Goal: Entertainment & Leisure: Consume media (video, audio)

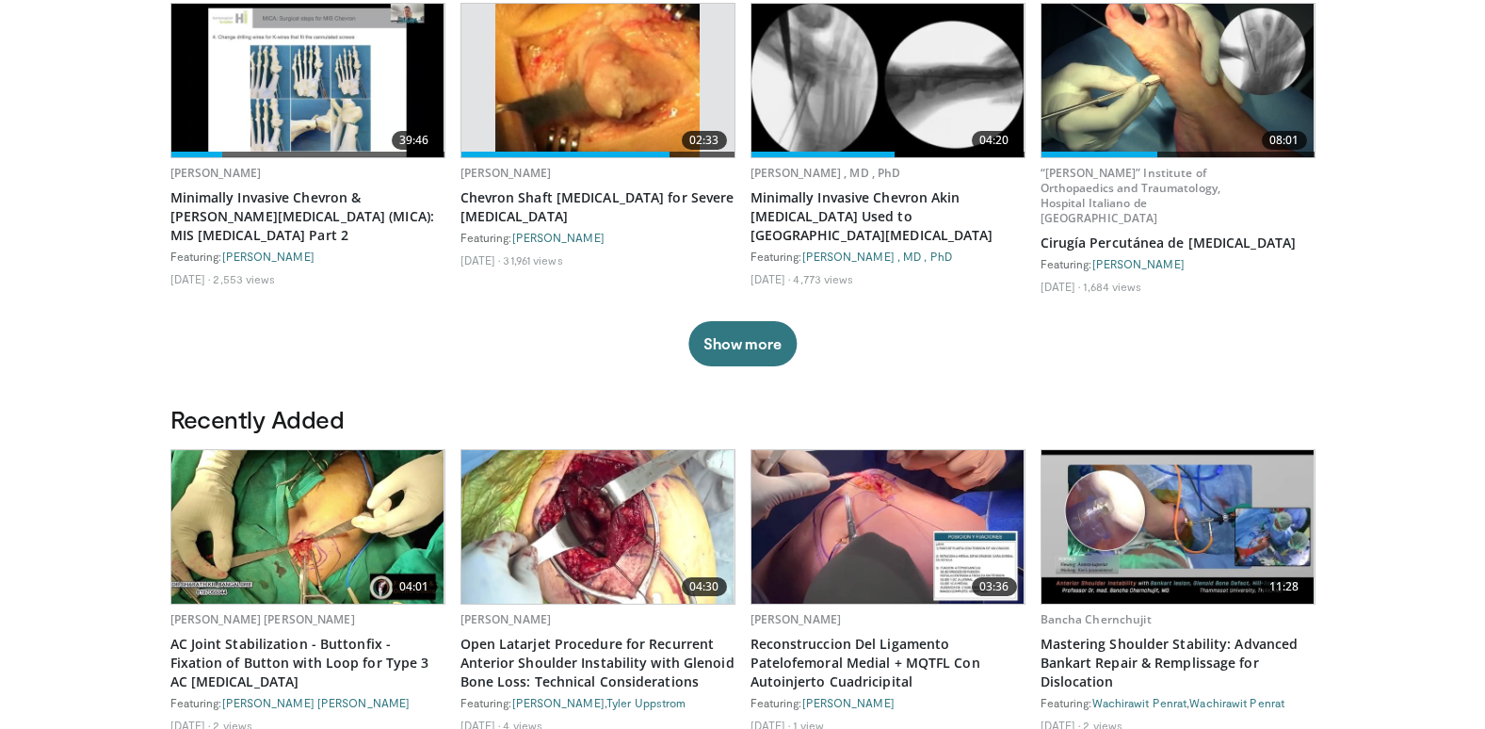
scroll to position [753, 0]
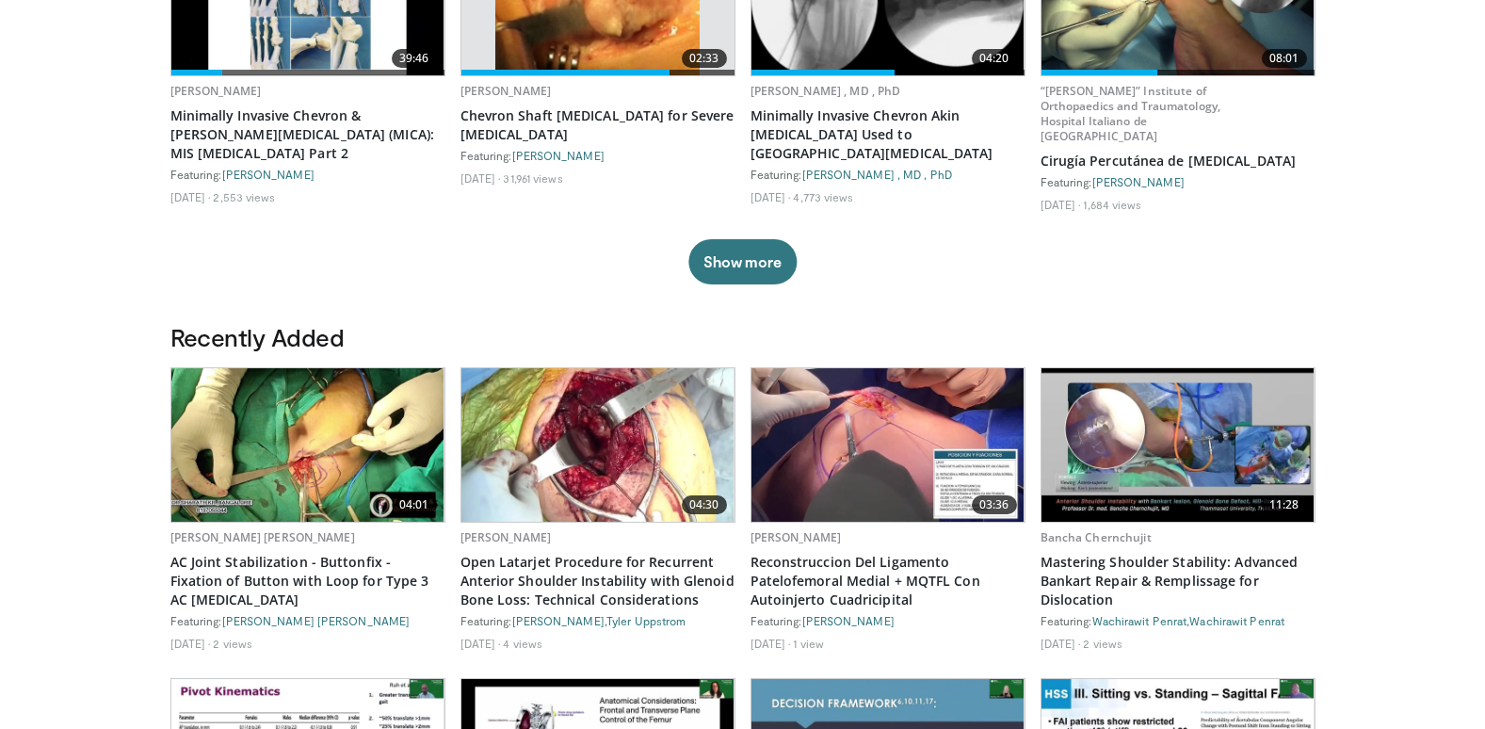
click at [843, 443] on img at bounding box center [887, 444] width 273 height 153
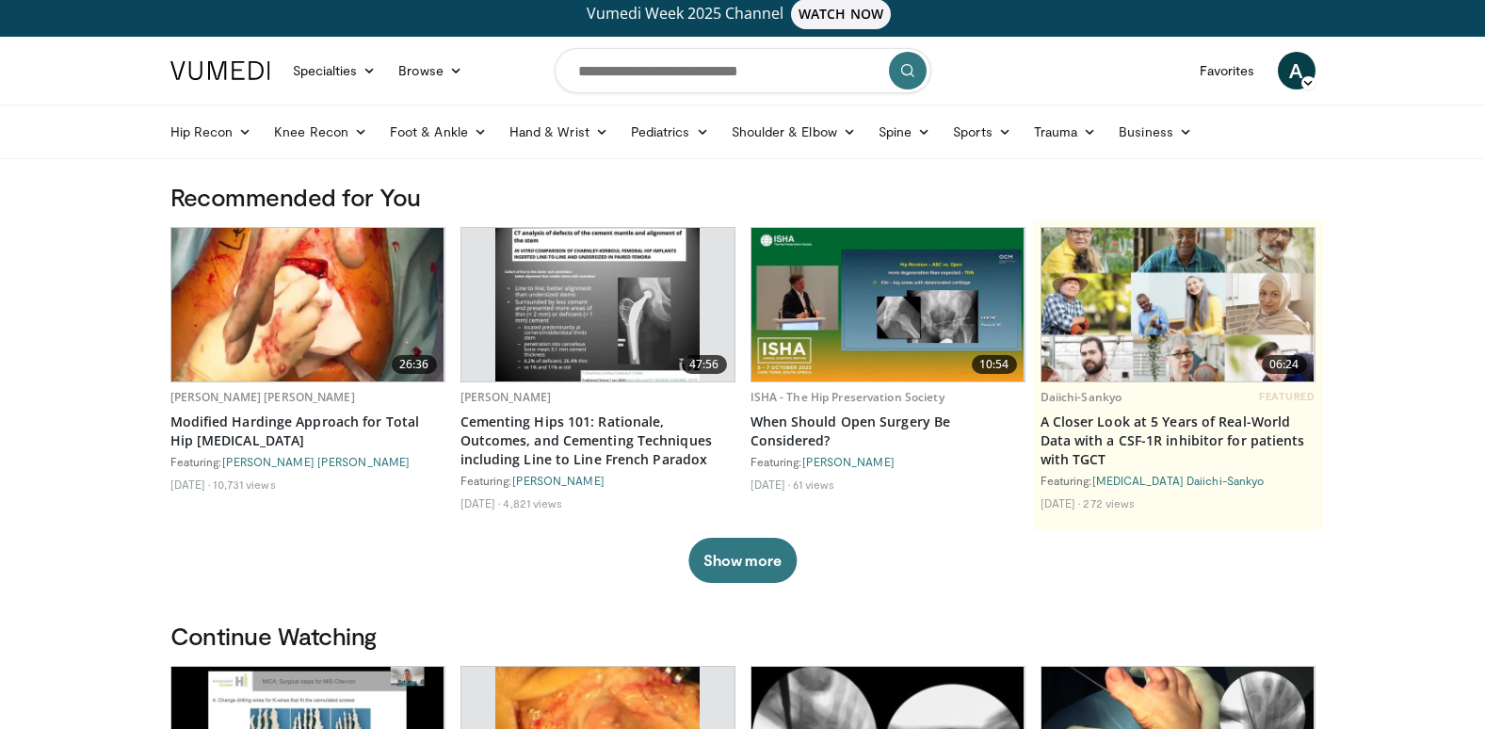
scroll to position [0, 0]
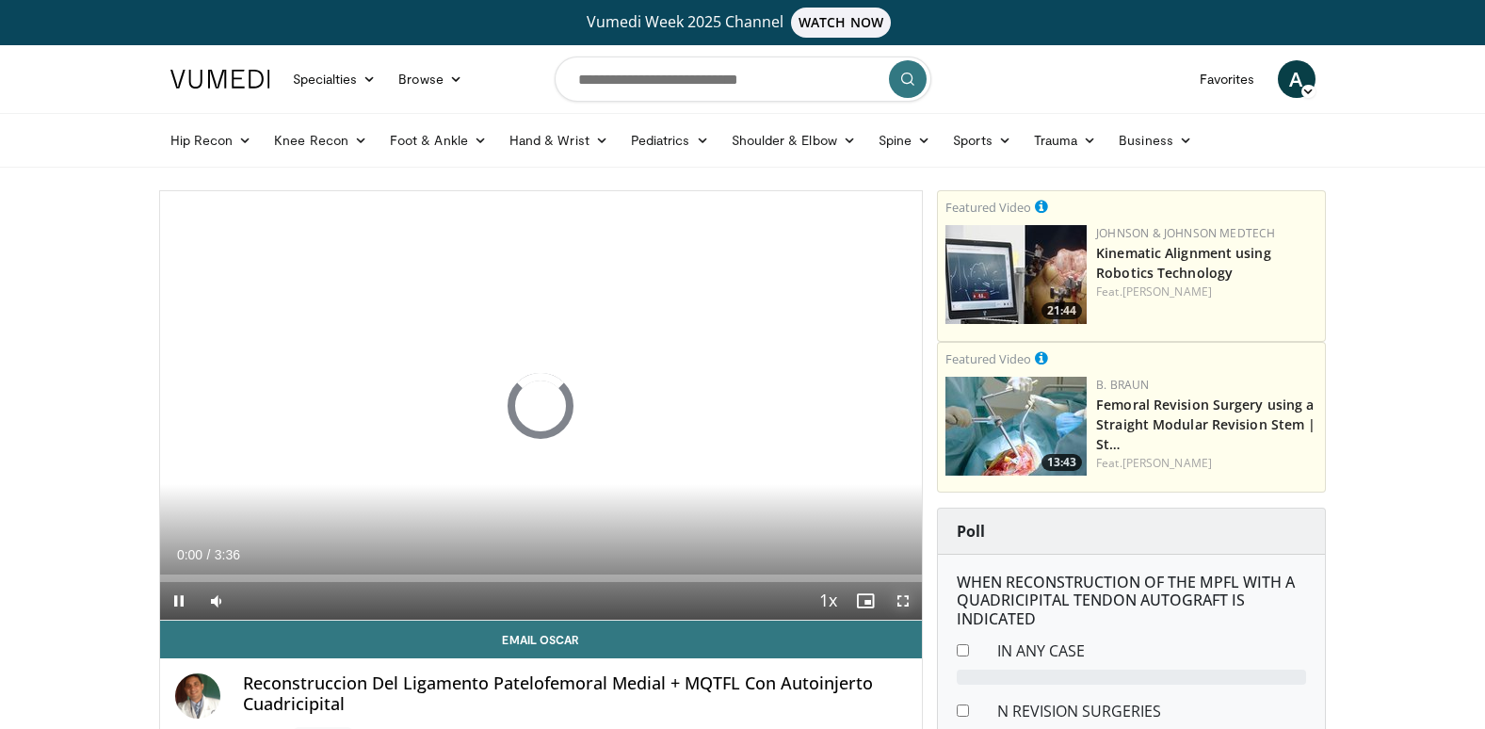
click at [905, 597] on span "Video Player" at bounding box center [903, 601] width 38 height 38
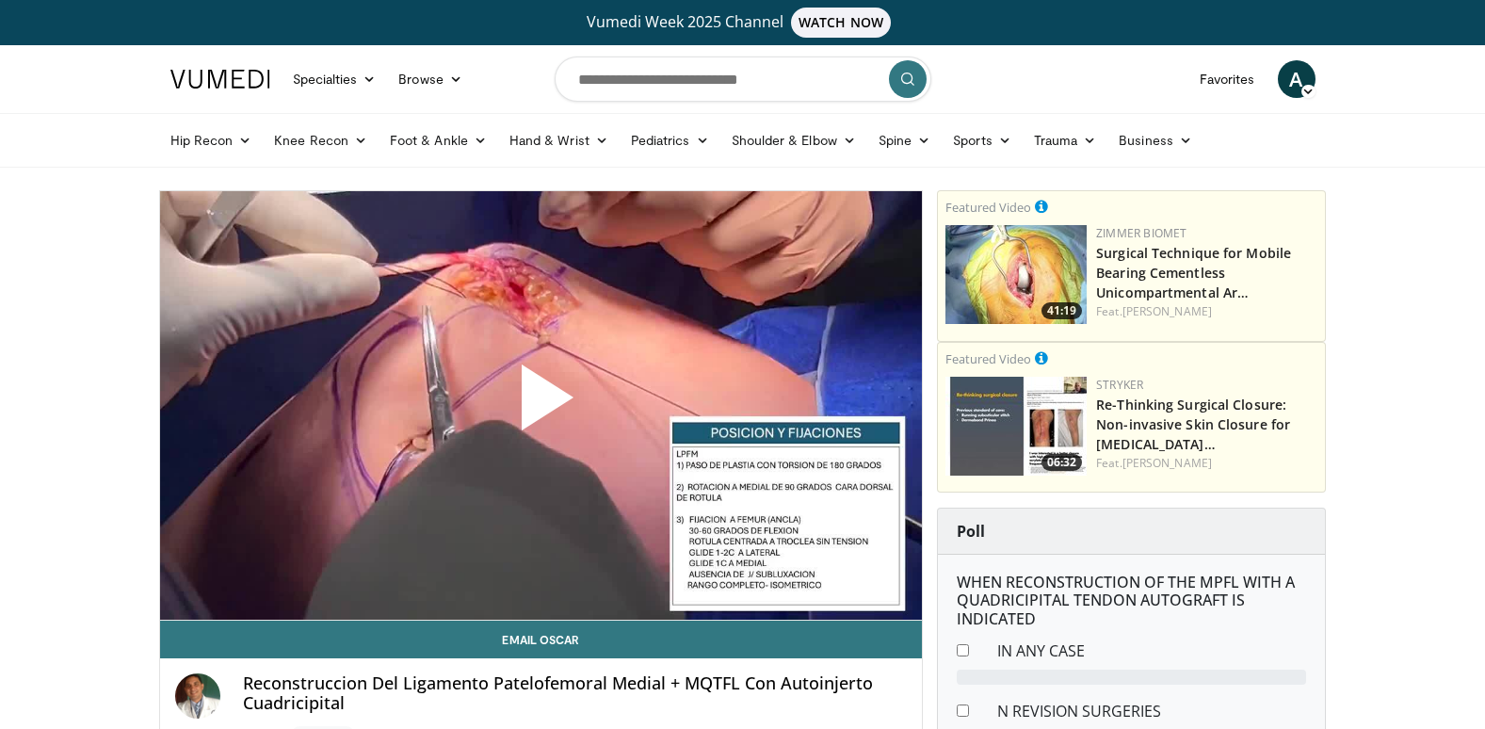
click at [540, 405] on span "Video Player" at bounding box center [540, 405] width 0 height 0
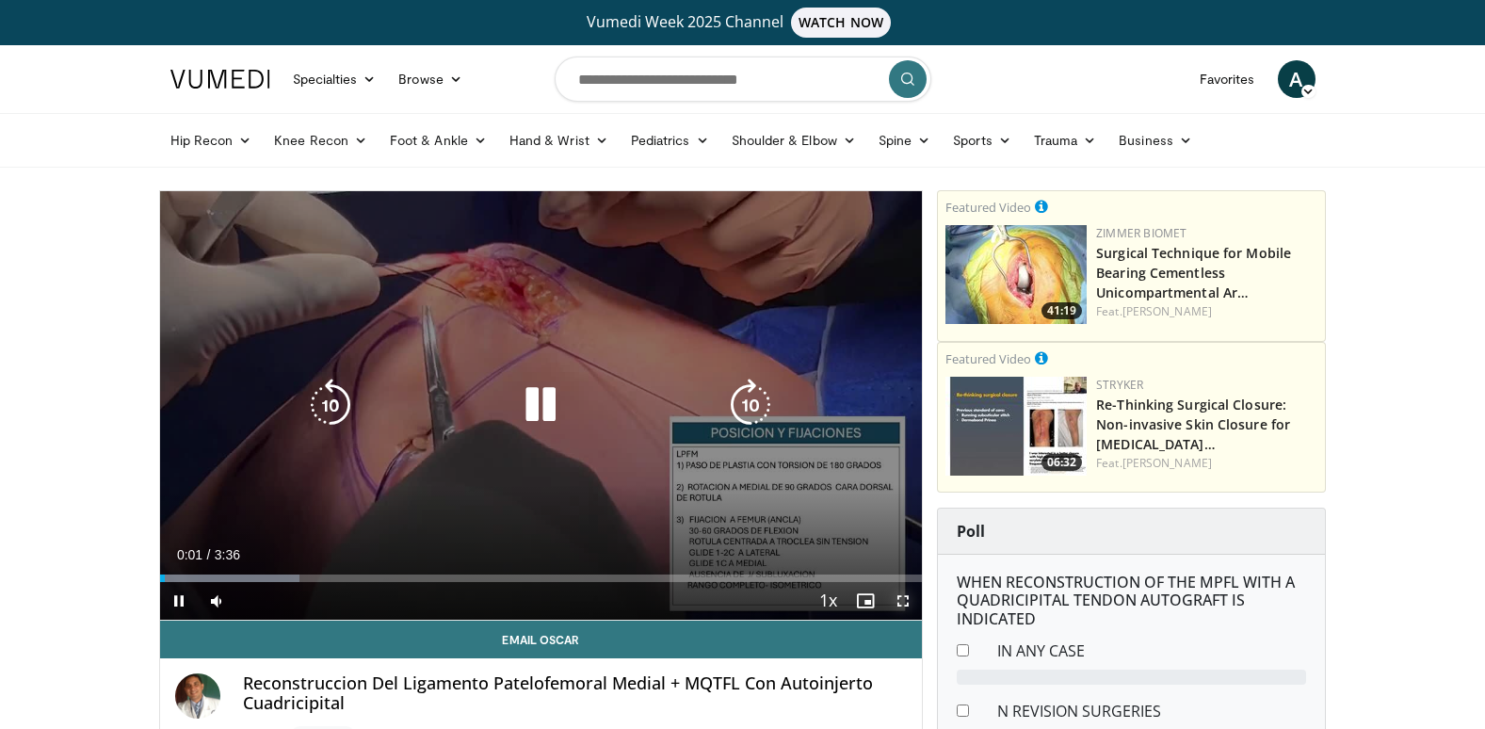
drag, startPoint x: 902, startPoint y: 596, endPoint x: 905, endPoint y: 662, distance: 66.0
click at [902, 596] on span "Video Player" at bounding box center [903, 601] width 38 height 38
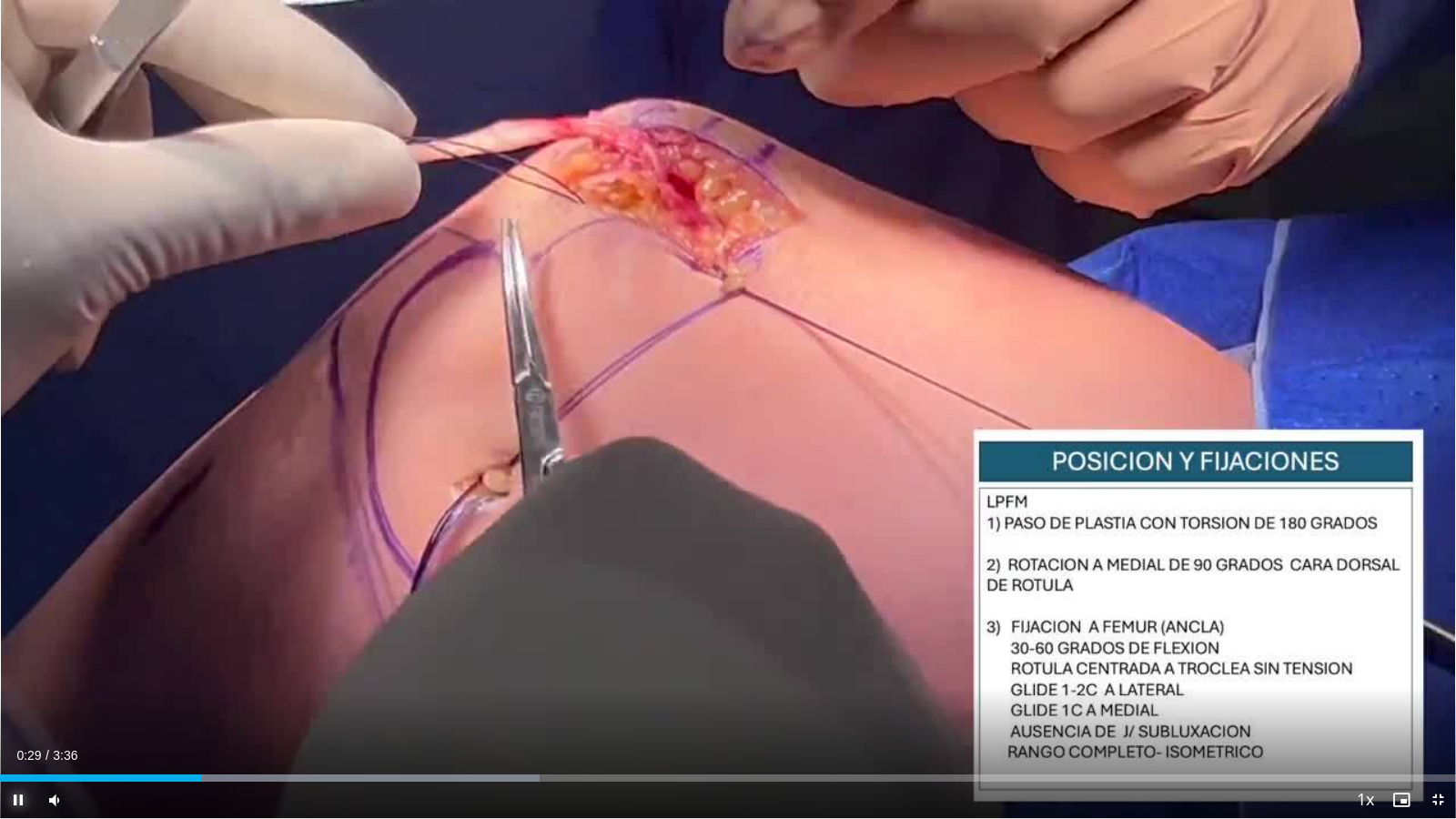
click at [16, 704] on span "Video Player" at bounding box center [18, 801] width 37 height 37
click at [18, 704] on span "Video Player" at bounding box center [18, 801] width 37 height 37
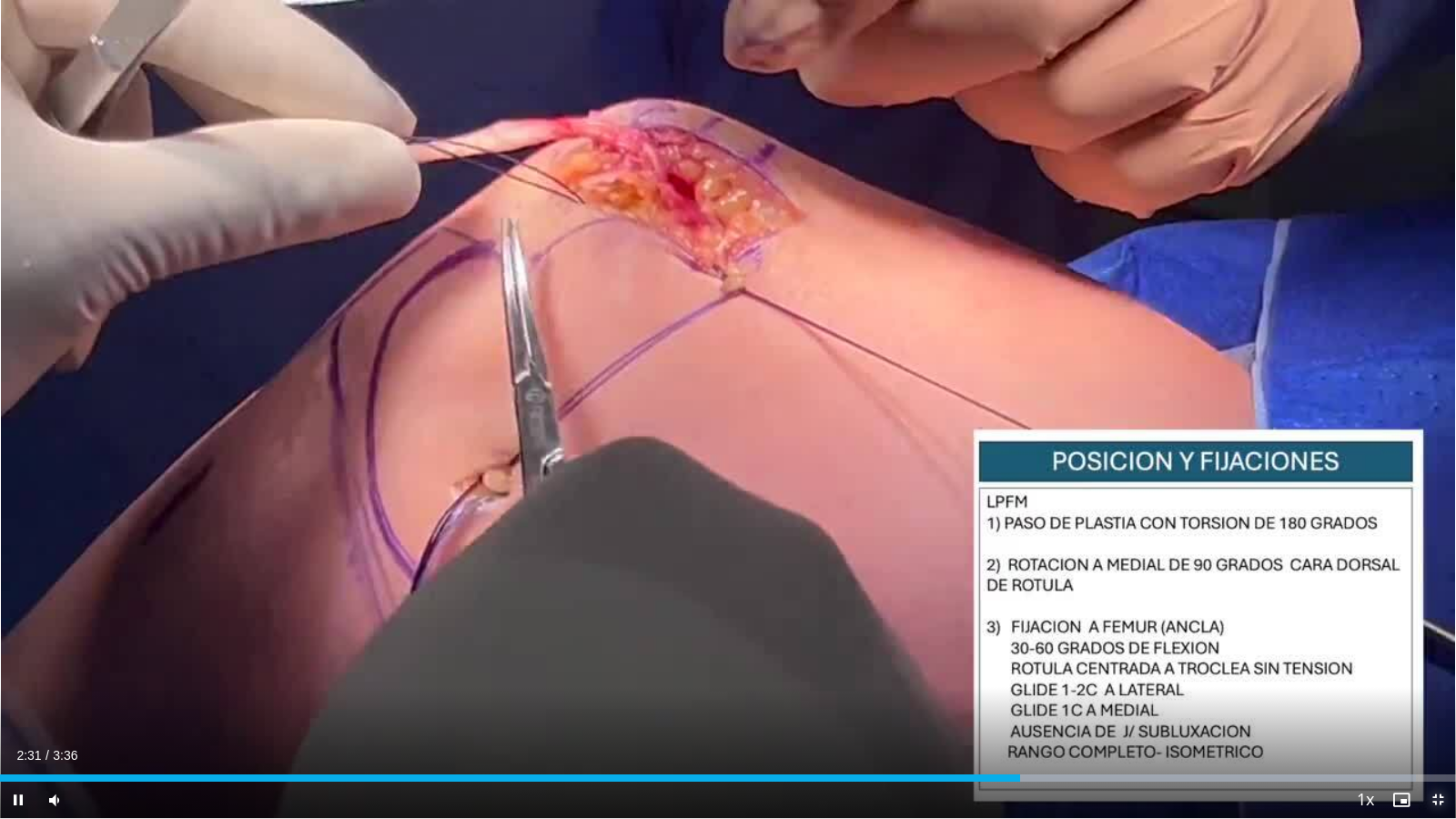
click at [1435, 704] on span "Video Player" at bounding box center [1439, 801] width 37 height 37
